Goal: Transaction & Acquisition: Purchase product/service

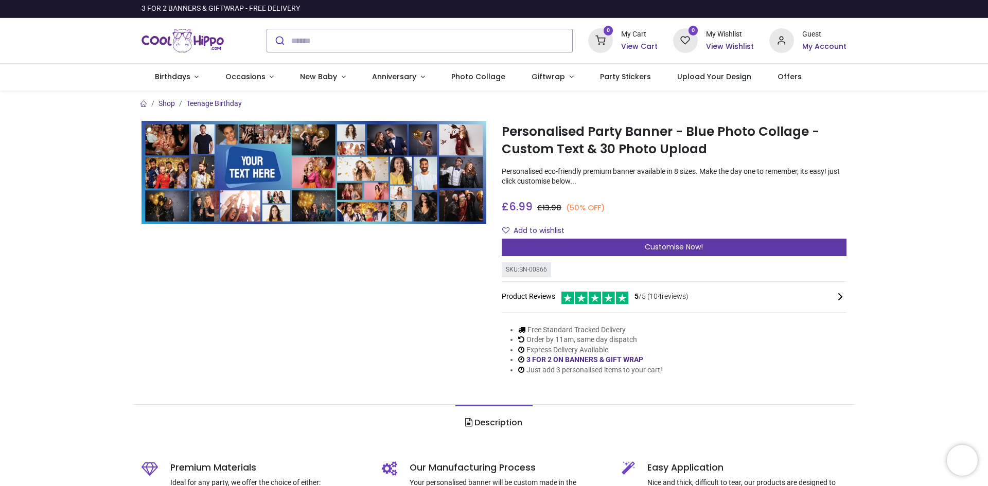
click at [715, 242] on div "Customise Now!" at bounding box center [674, 247] width 345 height 17
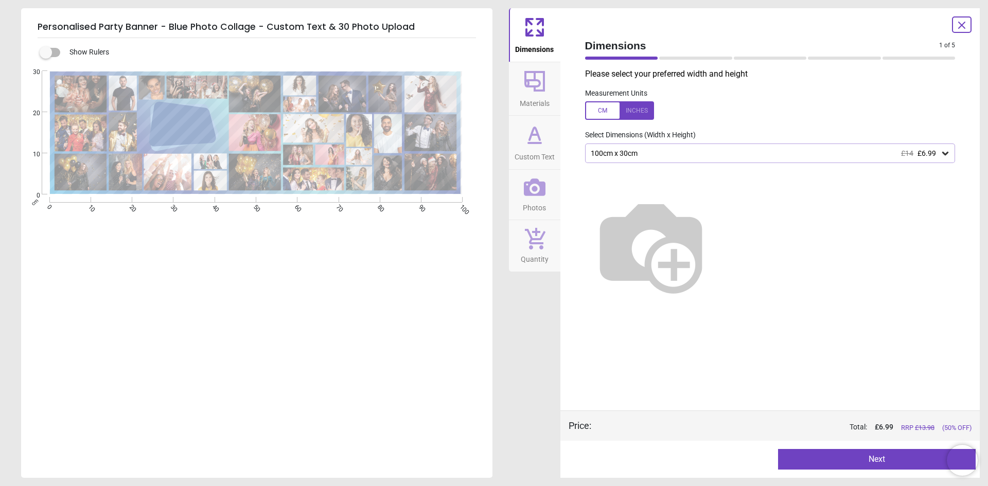
click at [596, 110] on div at bounding box center [619, 110] width 69 height 19
click at [539, 35] on icon at bounding box center [540, 32] width 6 height 6
click at [539, 32] on icon at bounding box center [540, 32] width 6 height 6
click at [697, 153] on div "39.4" x 11.8" (3ft 3" x 1ft) £14 £6.99" at bounding box center [764, 153] width 351 height 9
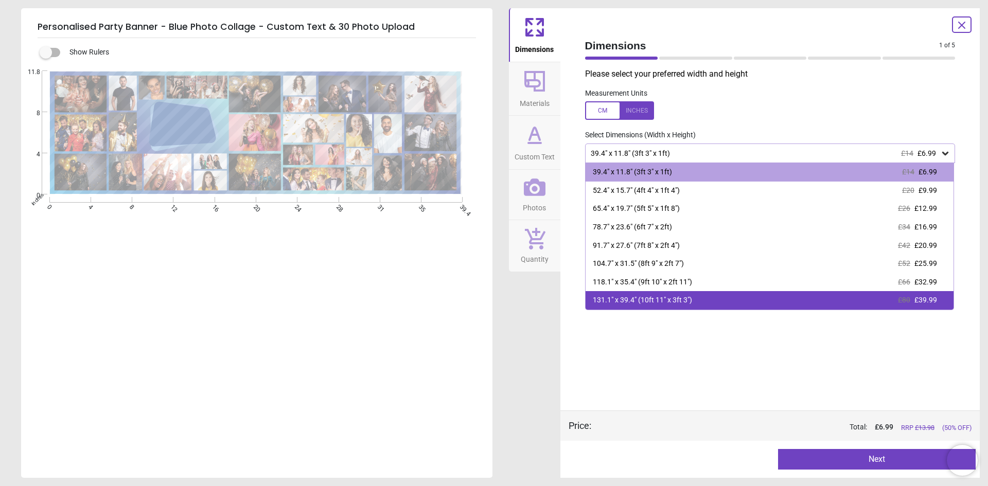
click at [645, 302] on div "131.1" x 39.4" (10ft 11" x 3ft 3")" at bounding box center [642, 300] width 99 height 10
